Goal: Task Accomplishment & Management: Manage account settings

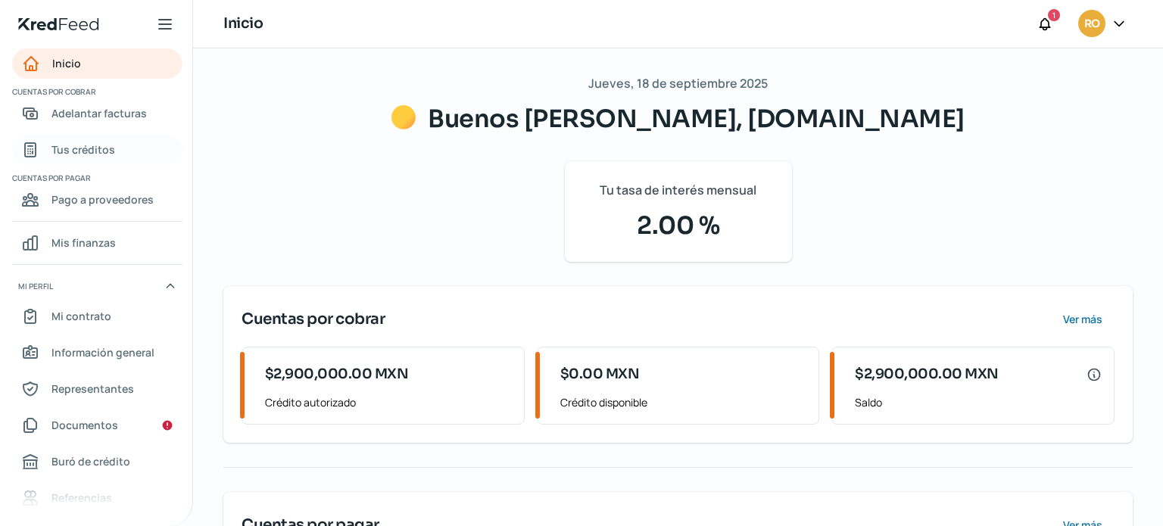
click at [79, 142] on span "Tus créditos" at bounding box center [84, 149] width 64 height 19
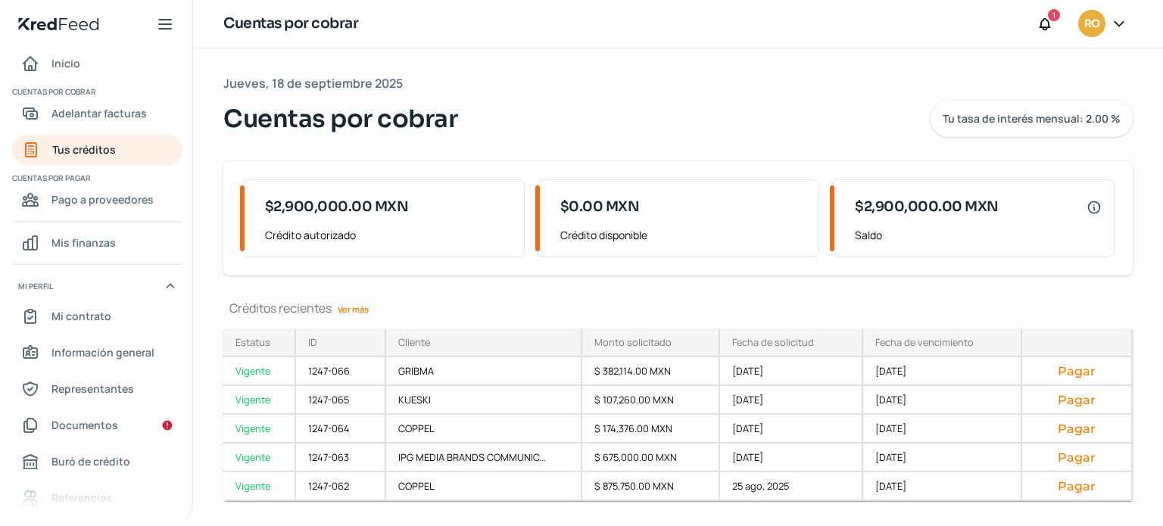
click at [354, 314] on link "Ver más" at bounding box center [353, 309] width 43 height 23
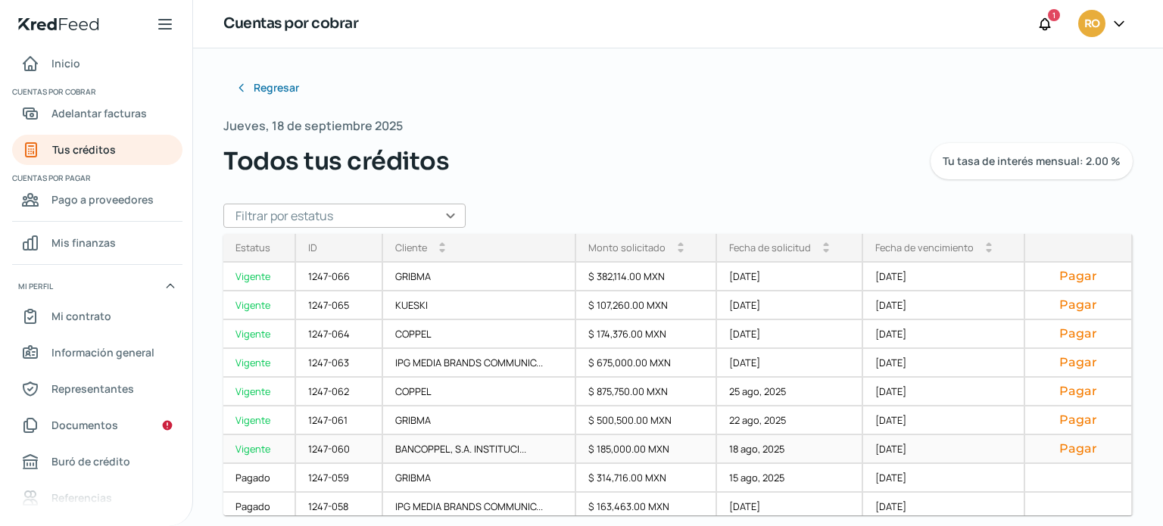
click at [1063, 451] on button "Pagar" at bounding box center [1079, 449] width 82 height 15
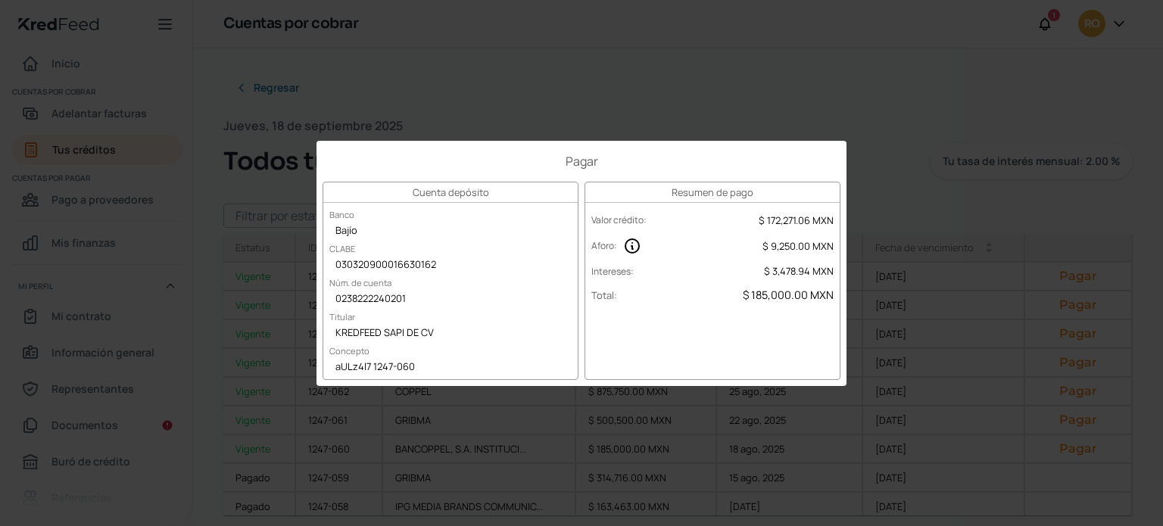
click at [582, 109] on div "Pagar Cuenta depósito Banco Bajío [PERSON_NAME] 030320900016630162 Núm. de cuen…" at bounding box center [581, 263] width 1163 height 526
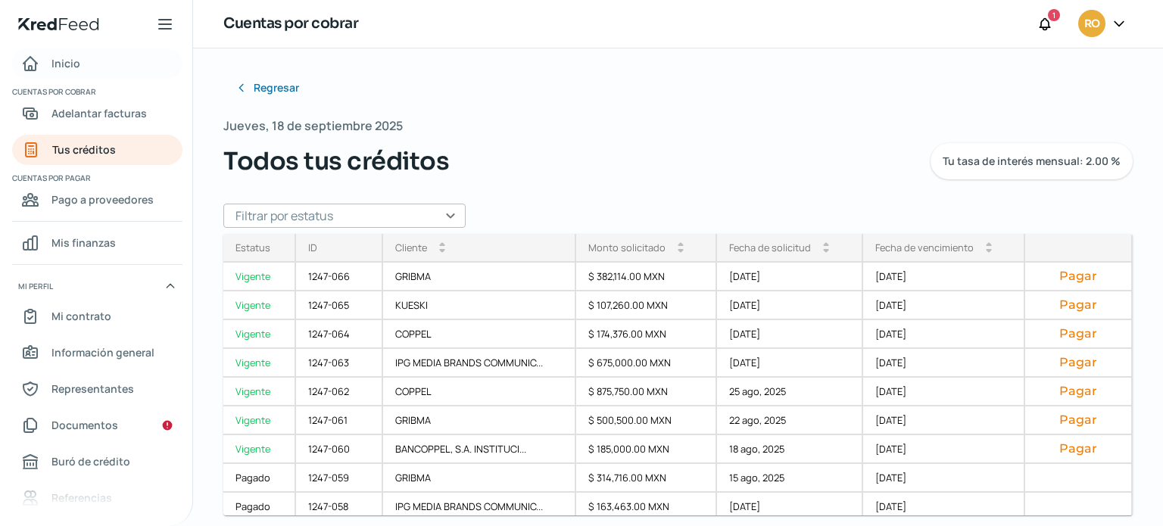
click at [61, 68] on span "Inicio" at bounding box center [66, 63] width 29 height 19
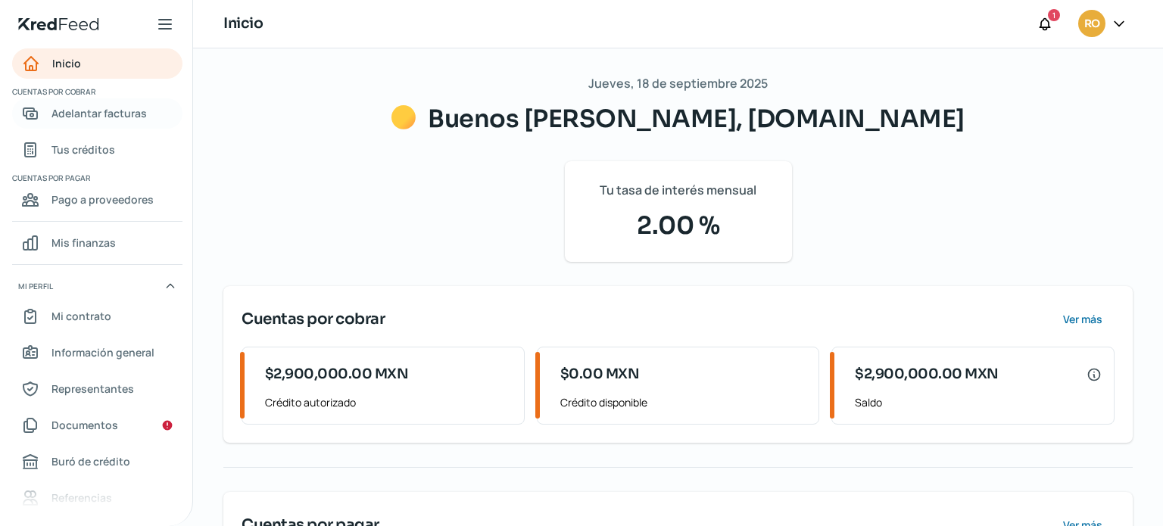
click at [92, 120] on span "Adelantar facturas" at bounding box center [99, 113] width 95 height 19
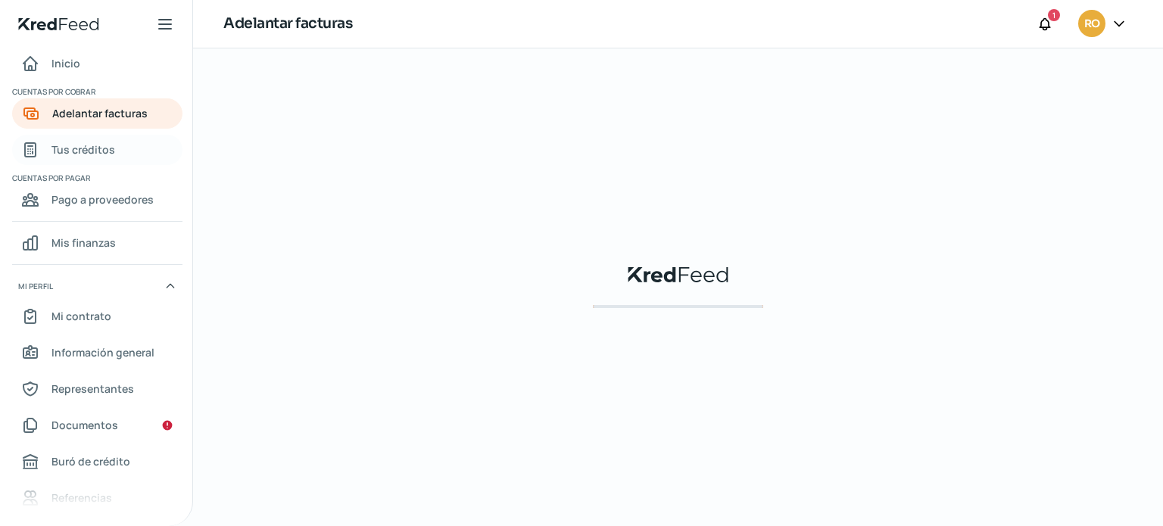
click at [87, 154] on span "Tus créditos" at bounding box center [84, 149] width 64 height 19
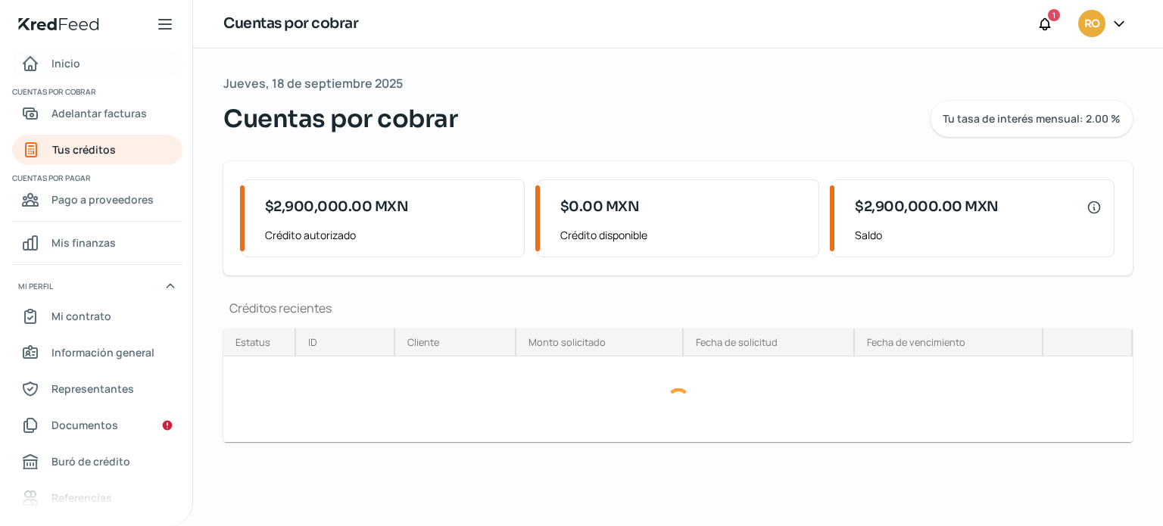
click at [67, 64] on span "Inicio" at bounding box center [66, 63] width 29 height 19
